Goal: Check status: Check status

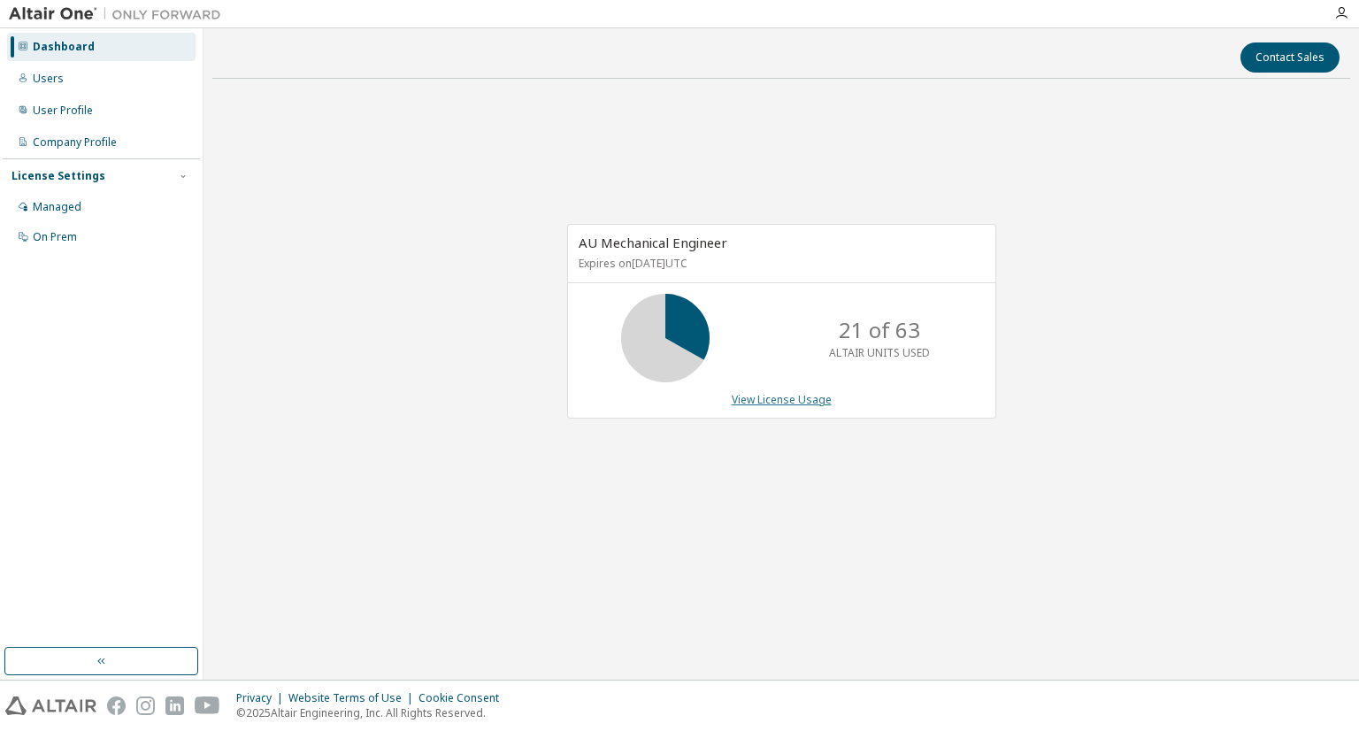
click at [777, 404] on link "View License Usage" at bounding box center [781, 399] width 100 height 15
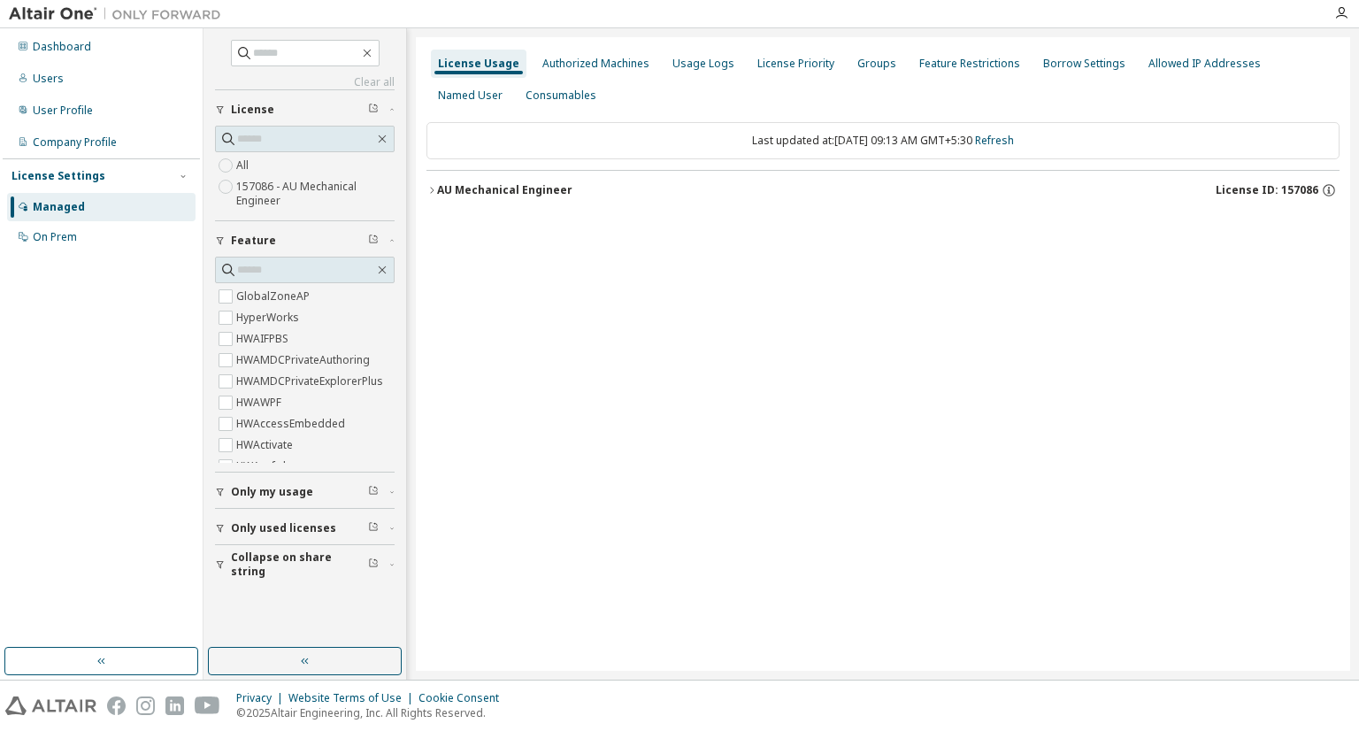
click at [533, 195] on div "AU Mechanical Engineer" at bounding box center [504, 190] width 135 height 14
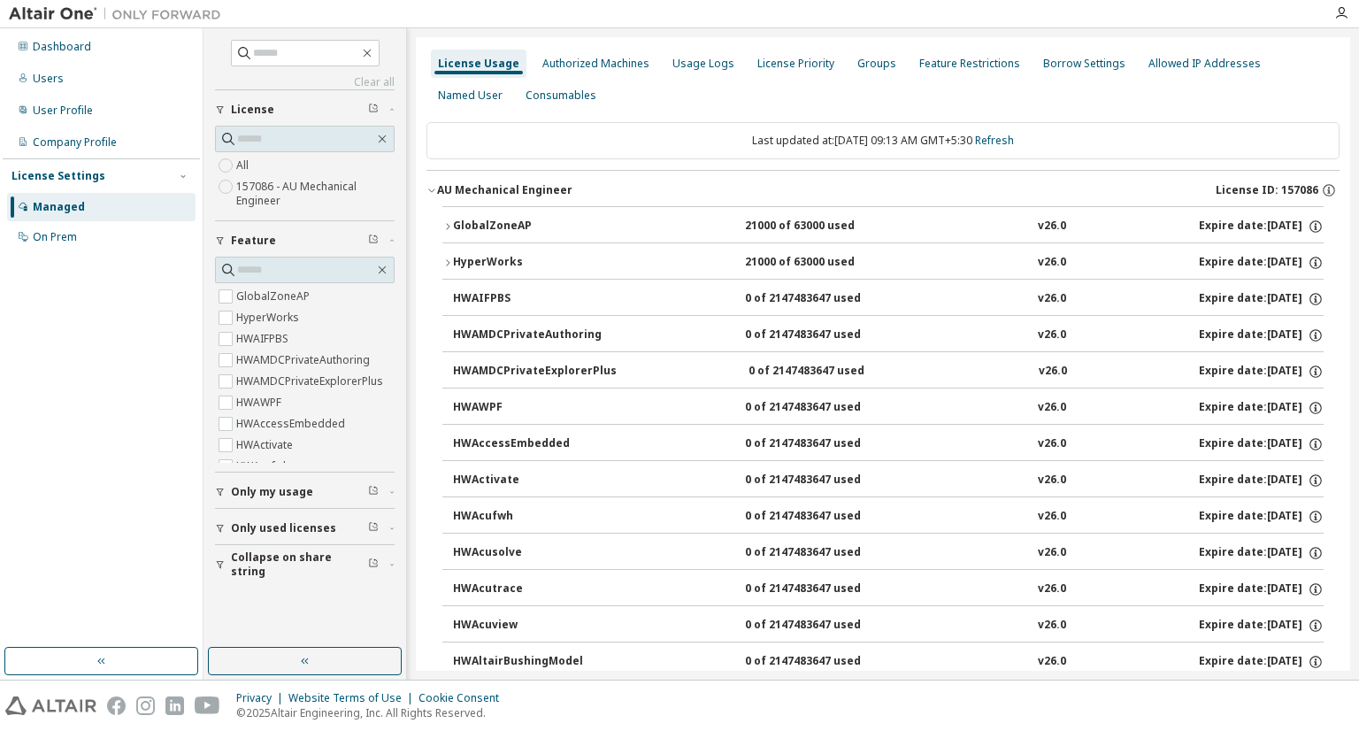
click at [537, 221] on div "GlobalZoneAP" at bounding box center [532, 226] width 159 height 16
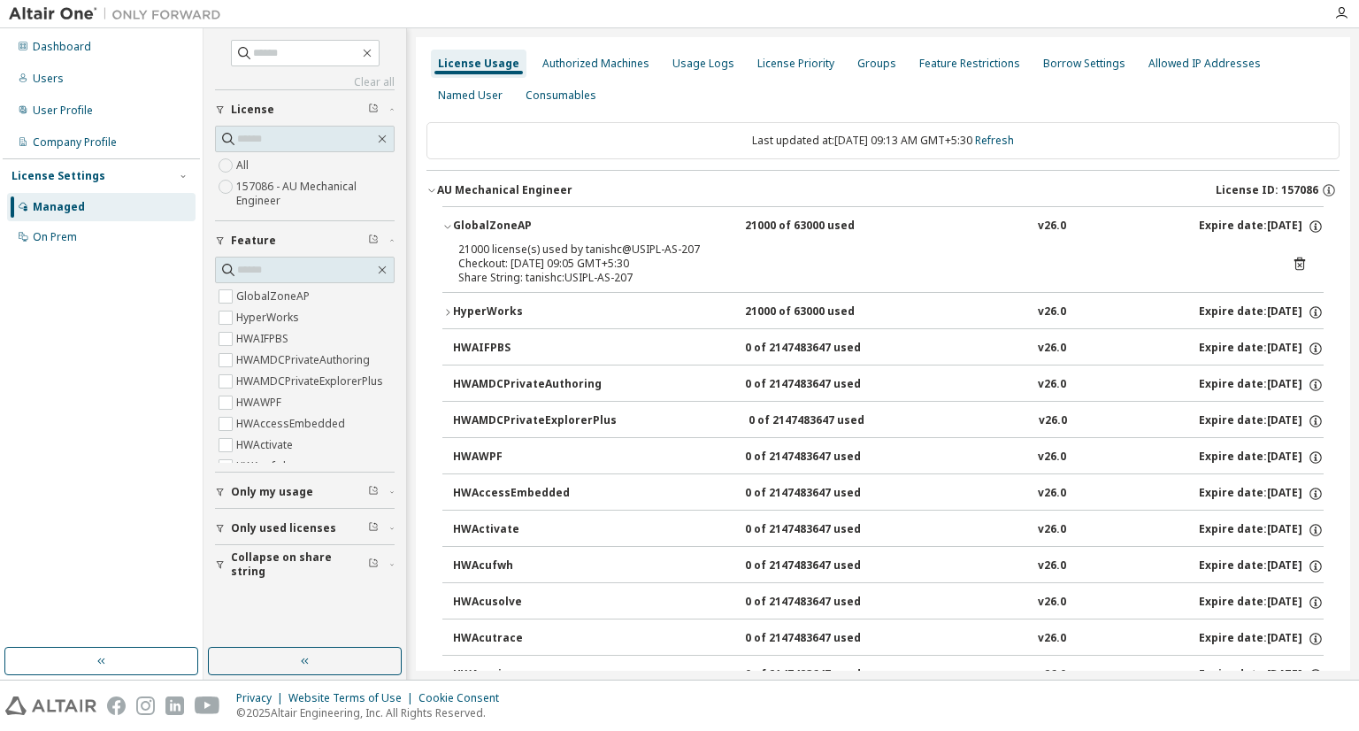
click at [517, 218] on div "GlobalZoneAP" at bounding box center [532, 226] width 159 height 16
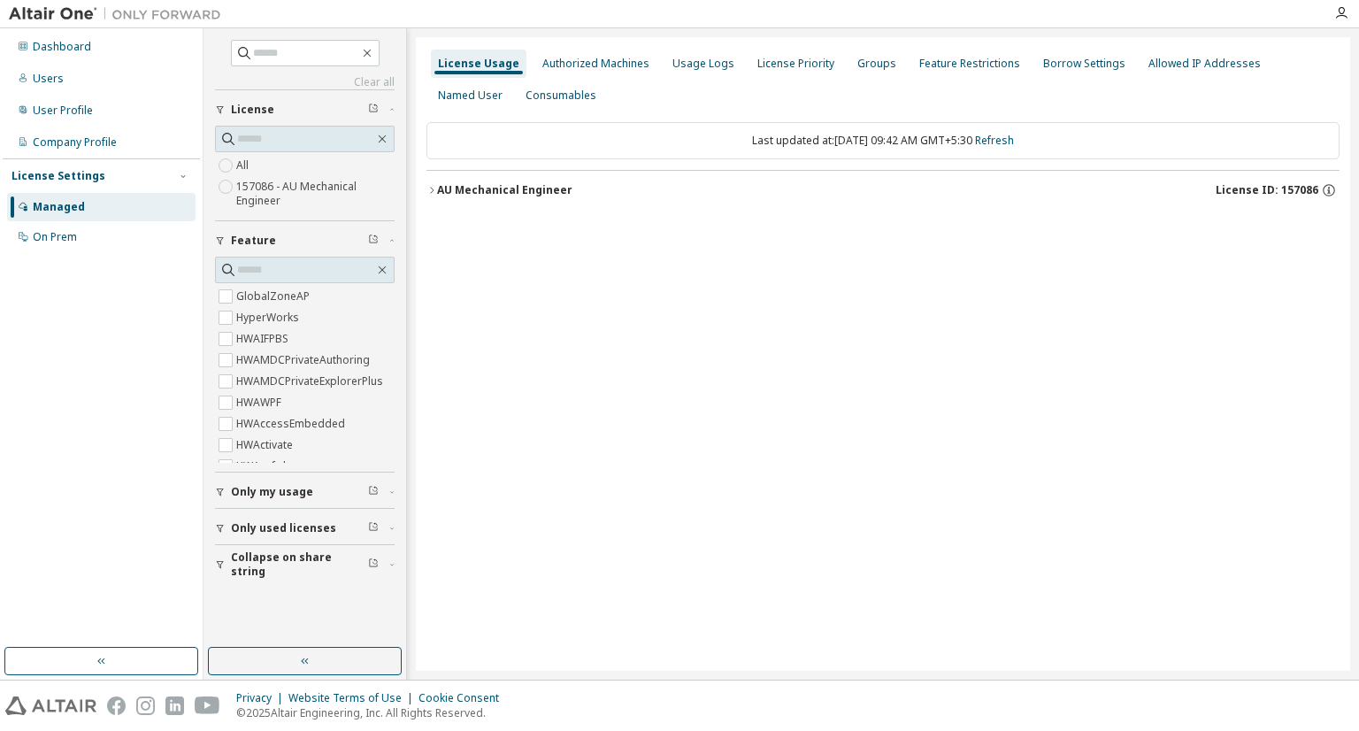
click at [510, 188] on div "AU Mechanical Engineer" at bounding box center [504, 190] width 135 height 14
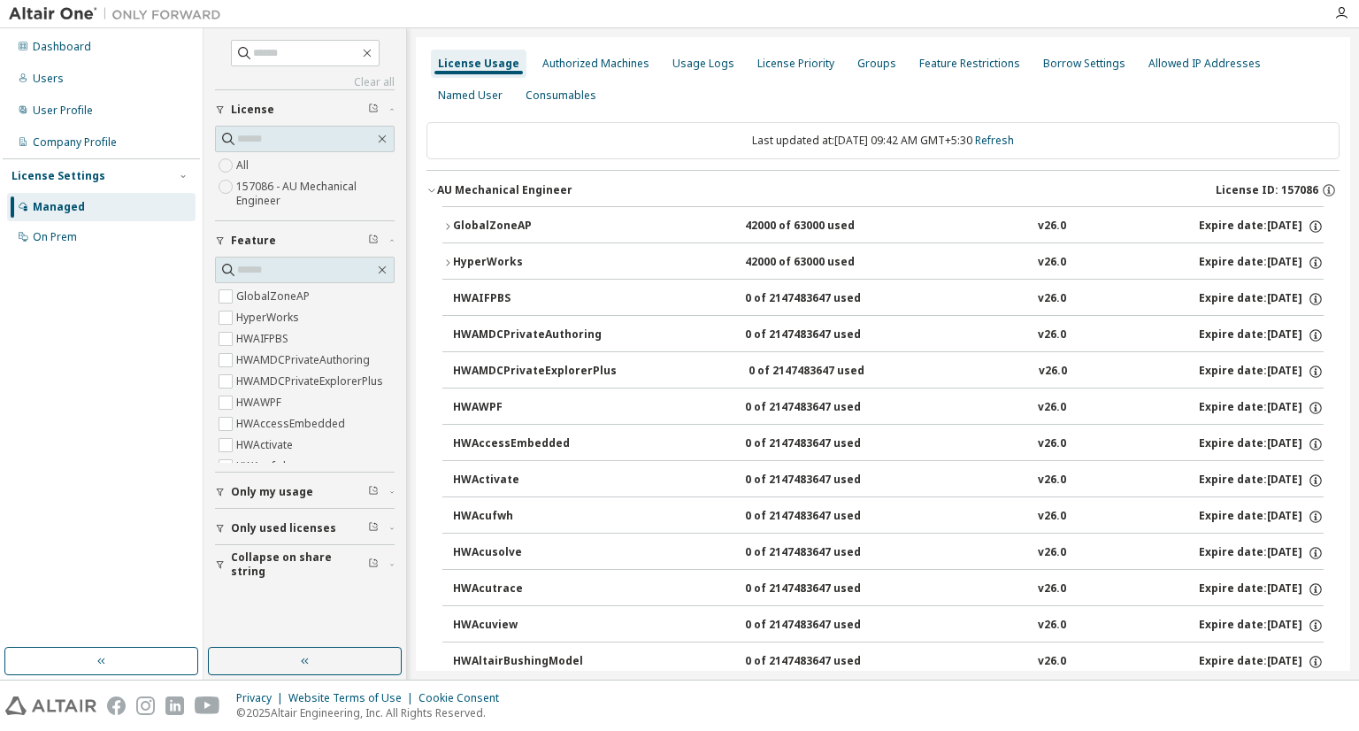
click at [542, 229] on div "GlobalZoneAP" at bounding box center [532, 226] width 159 height 16
